Goal: Check status: Check status

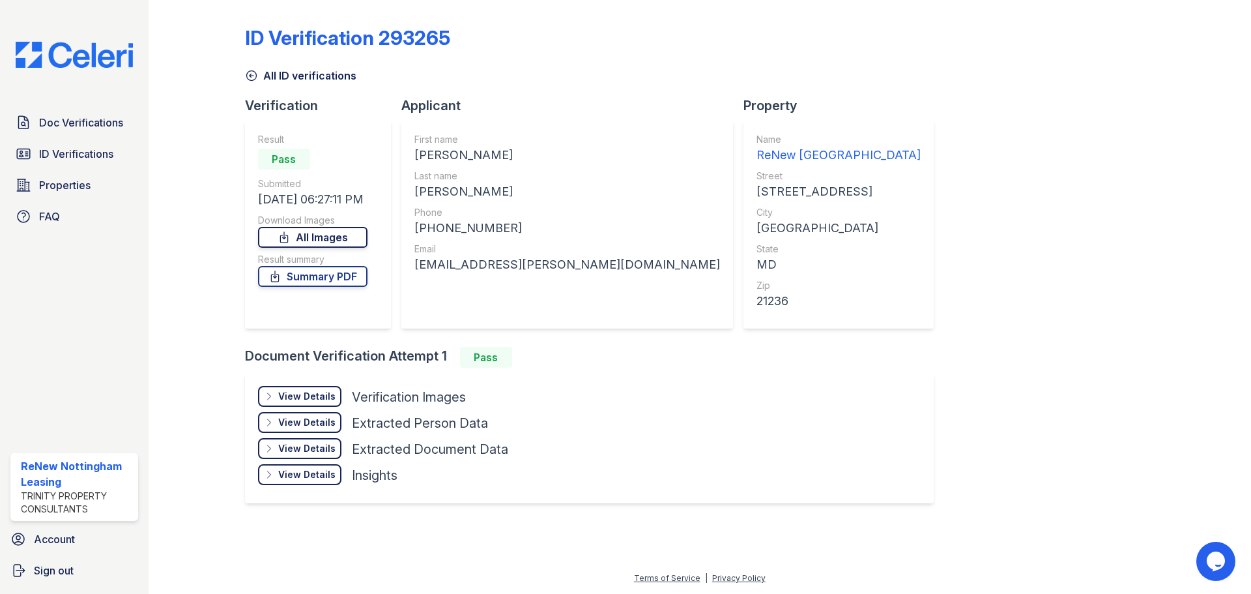
click at [334, 229] on link "All Images" at bounding box center [312, 237] width 109 height 21
click at [217, 55] on div at bounding box center [207, 263] width 76 height 516
click at [73, 125] on span "Doc Verifications" at bounding box center [81, 123] width 84 height 16
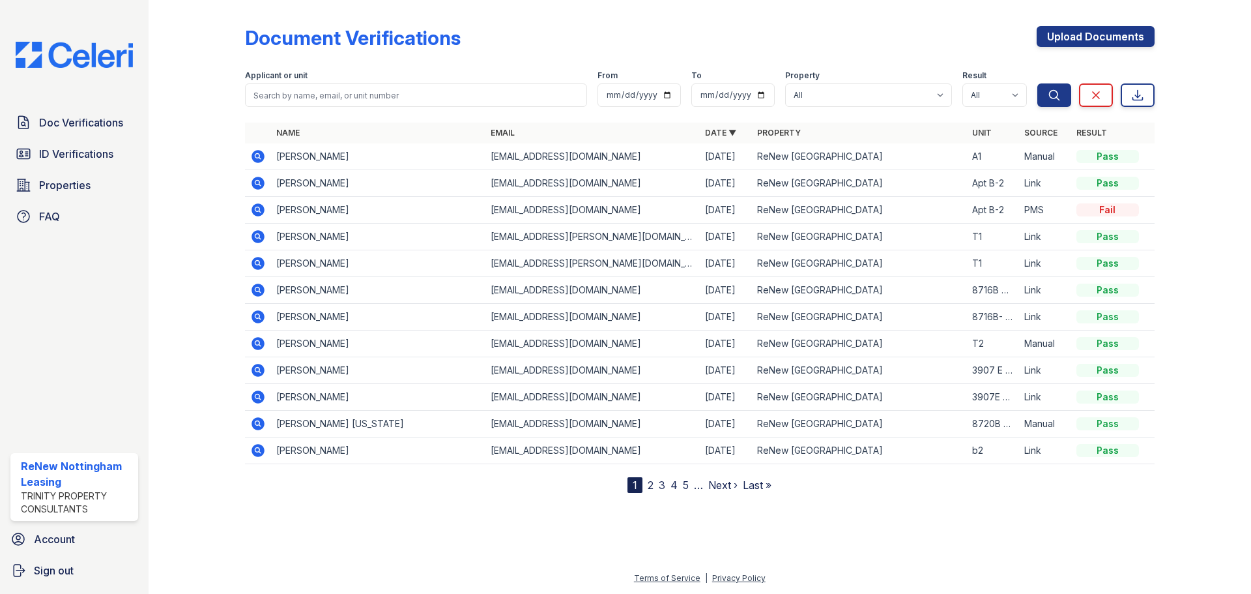
click at [257, 259] on icon at bounding box center [258, 263] width 13 height 13
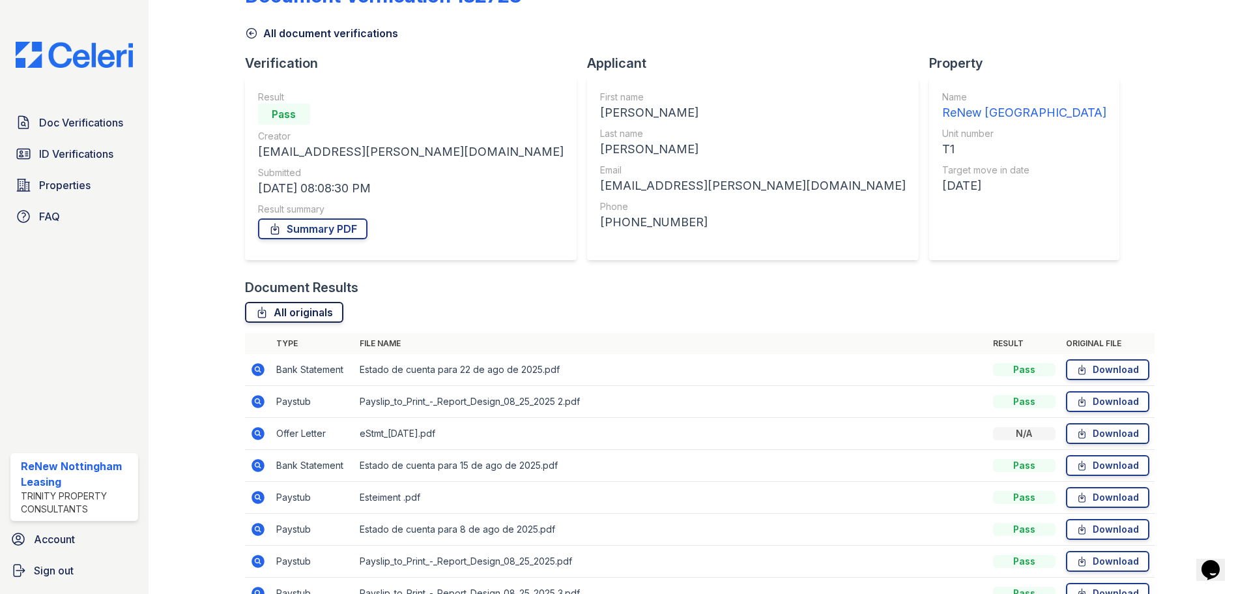
scroll to position [65, 0]
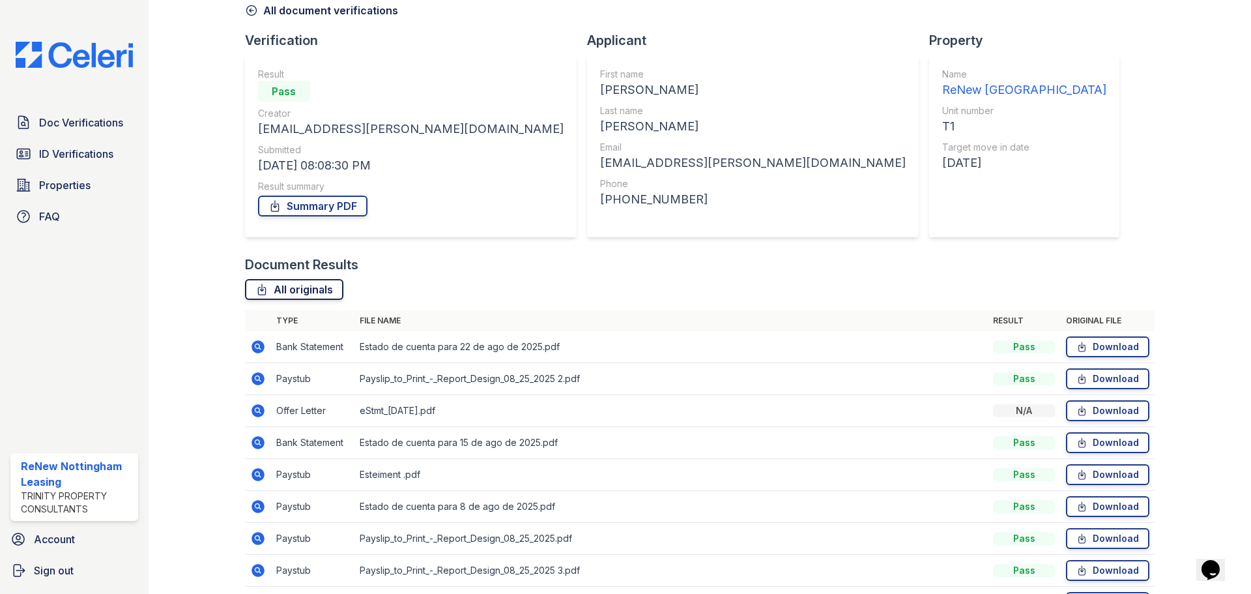
click at [291, 283] on link "All originals" at bounding box center [294, 289] width 98 height 21
